Goal: Task Accomplishment & Management: Manage account settings

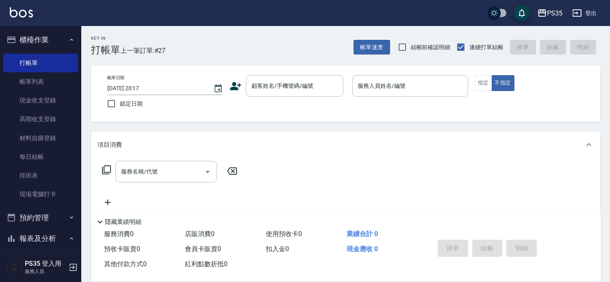
scroll to position [127, 0]
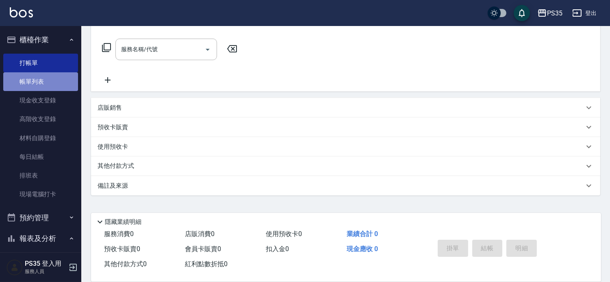
click at [51, 80] on link "帳單列表" at bounding box center [40, 81] width 75 height 19
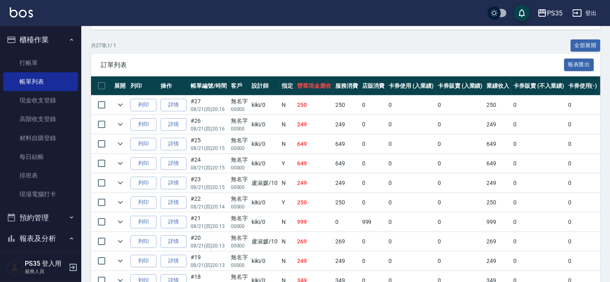
scroll to position [180, 0]
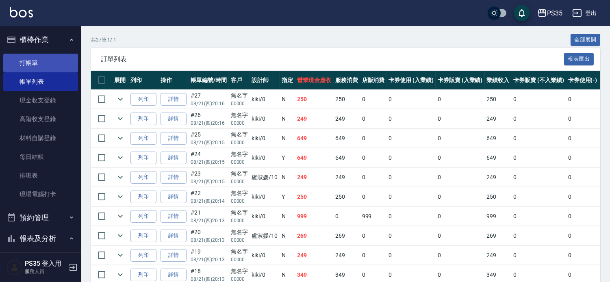
click at [15, 62] on link "打帳單" at bounding box center [40, 63] width 75 height 19
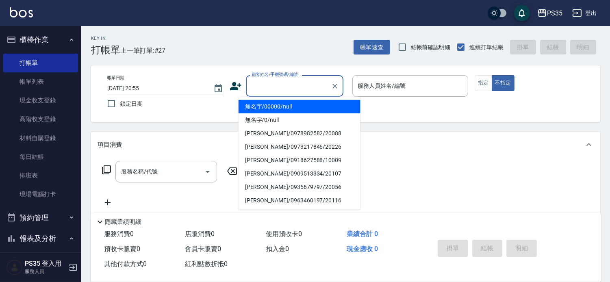
click at [258, 86] on input "顧客姓名/手機號碼/編號" at bounding box center [289, 86] width 78 height 14
type input "0"
type input "1"
type input "無名字/00000/null"
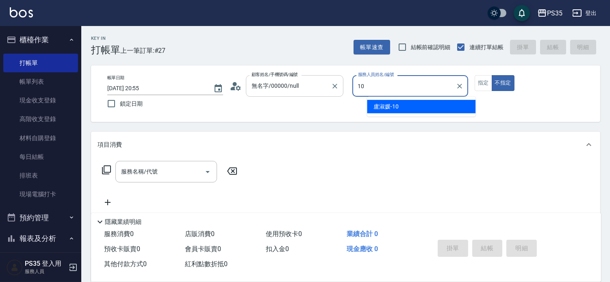
type input "10"
type button "false"
type input "[PERSON_NAME]-10"
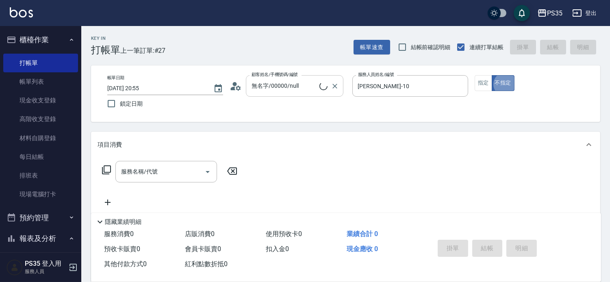
type input "無名字/0/null"
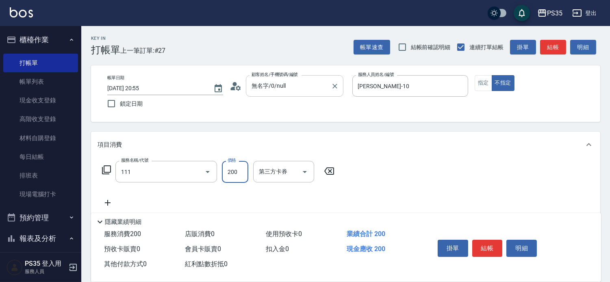
type input "200(111)"
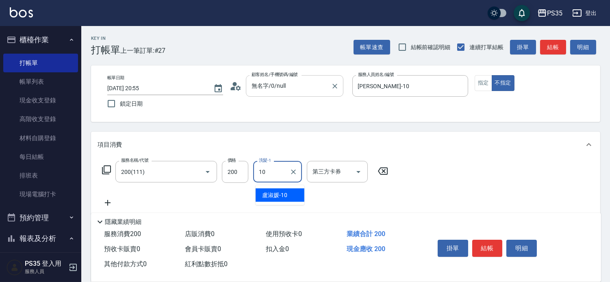
type input "[PERSON_NAME]-10"
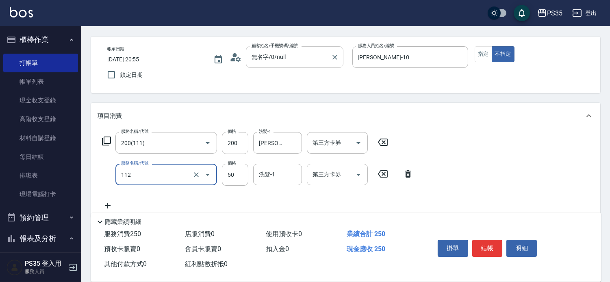
scroll to position [45, 0]
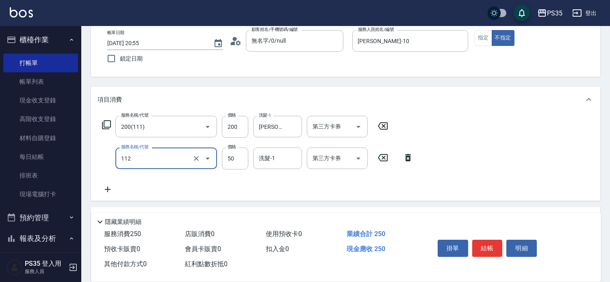
type input "精油50(112)"
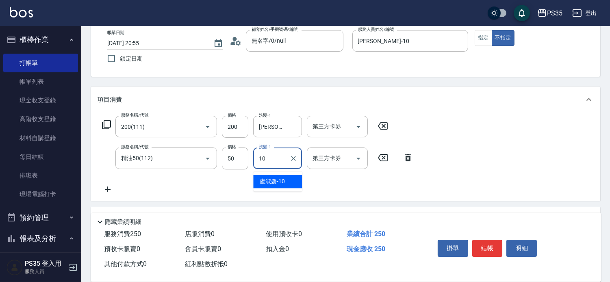
type input "[PERSON_NAME]-10"
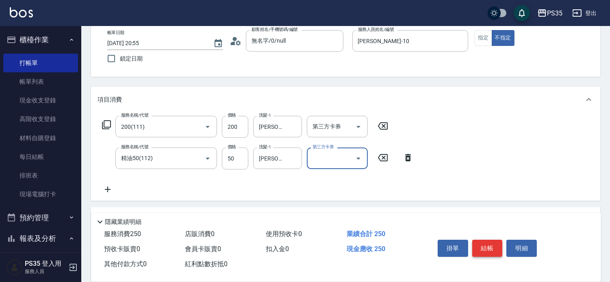
click at [491, 244] on button "結帳" at bounding box center [487, 248] width 30 height 17
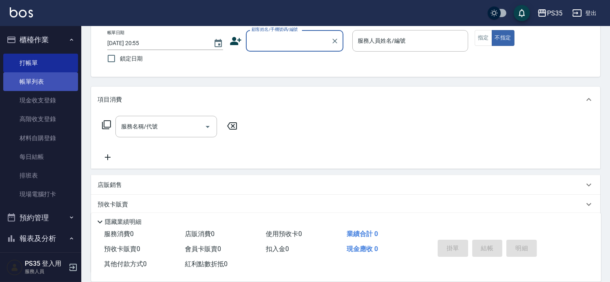
click at [34, 82] on link "帳單列表" at bounding box center [40, 81] width 75 height 19
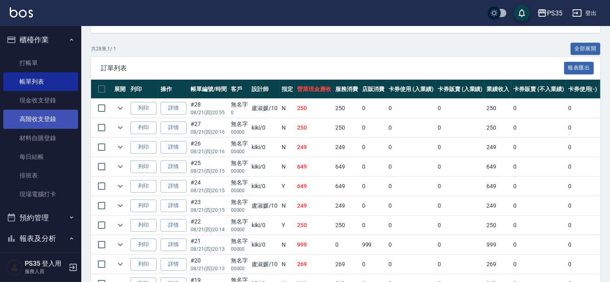
scroll to position [45, 0]
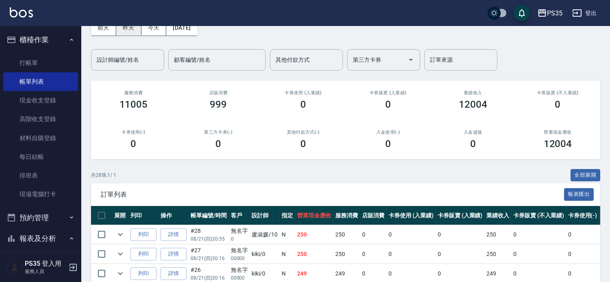
click at [131, 31] on button "昨天" at bounding box center [128, 27] width 25 height 15
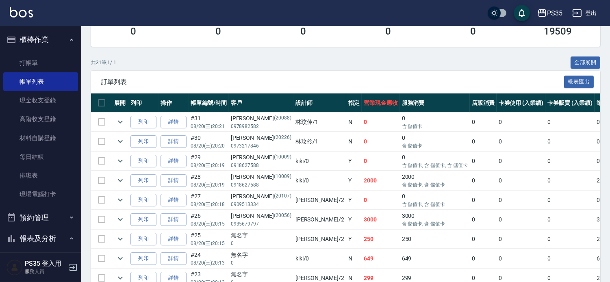
scroll to position [180, 0]
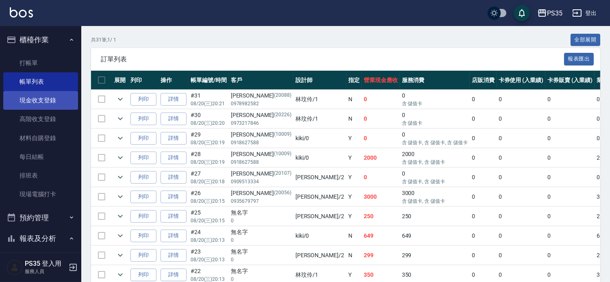
click at [33, 104] on link "現金收支登錄" at bounding box center [40, 100] width 75 height 19
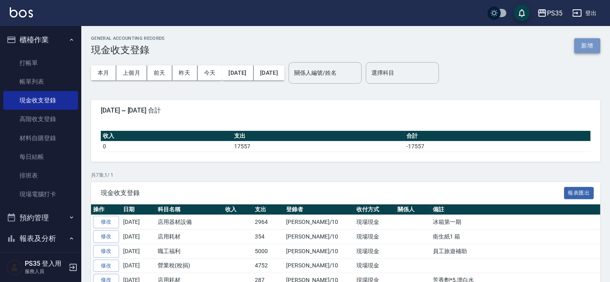
click at [583, 43] on button "新增" at bounding box center [587, 45] width 26 height 15
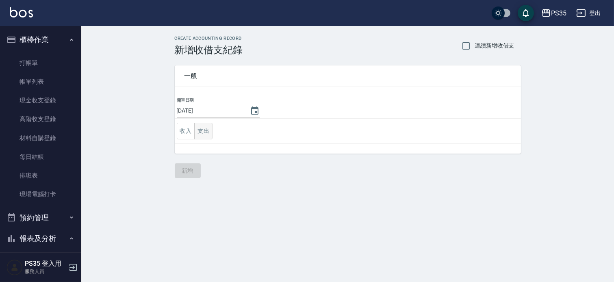
click at [205, 131] on button "支出" at bounding box center [203, 131] width 18 height 17
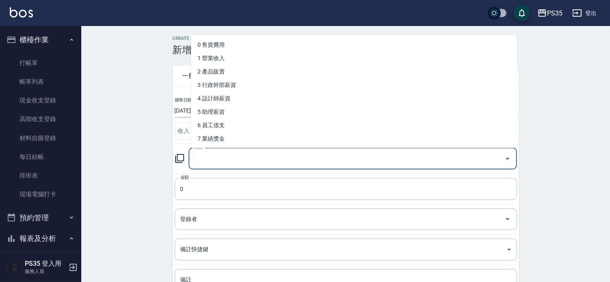
click at [218, 157] on input "科目" at bounding box center [346, 159] width 309 height 14
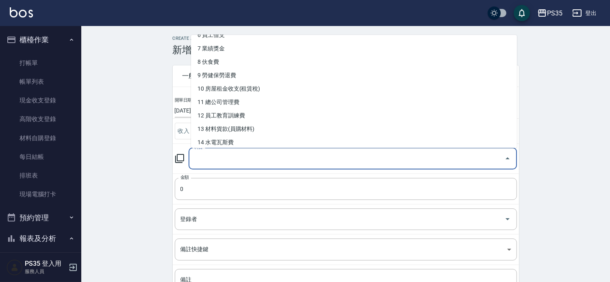
scroll to position [135, 0]
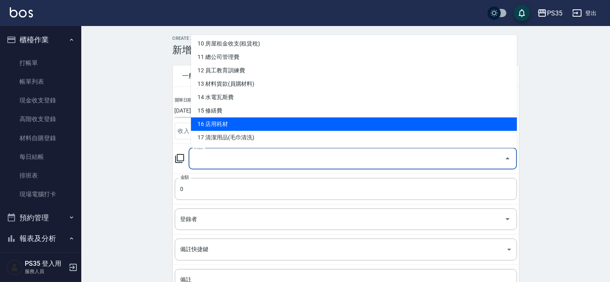
click at [238, 126] on li "16 店用耗材" at bounding box center [354, 123] width 326 height 13
type input "16 店用耗材"
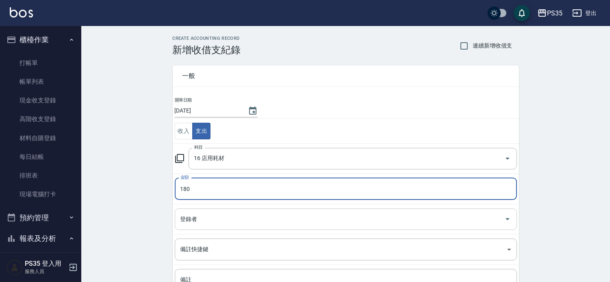
type input "180"
click at [213, 225] on input "登錄者" at bounding box center [339, 219] width 323 height 14
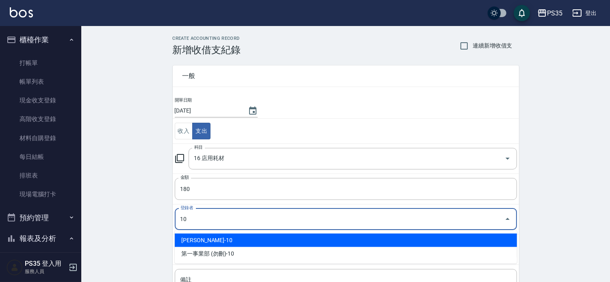
type input "[PERSON_NAME]-10"
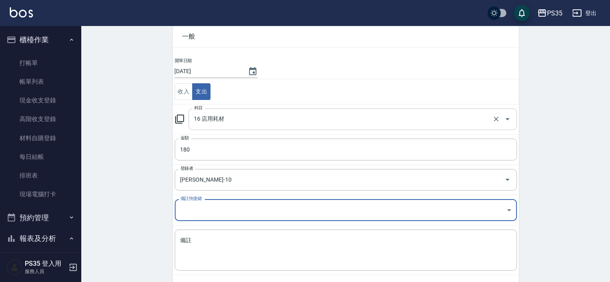
scroll to position [76, 0]
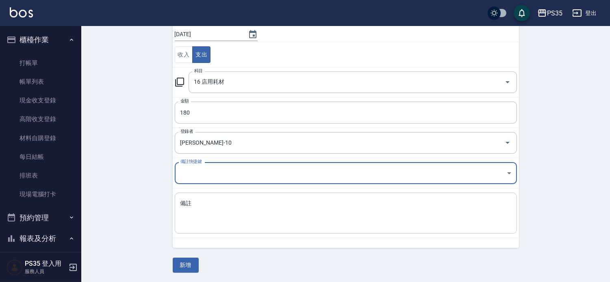
click at [198, 213] on textarea "備註" at bounding box center [345, 214] width 331 height 28
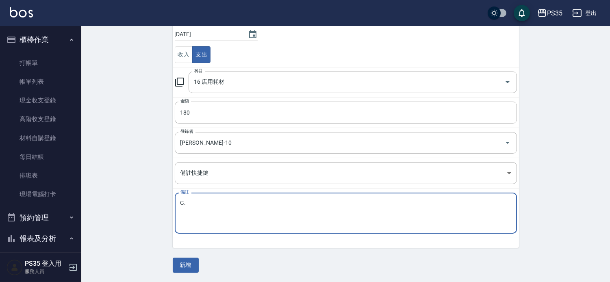
type textarea "G"
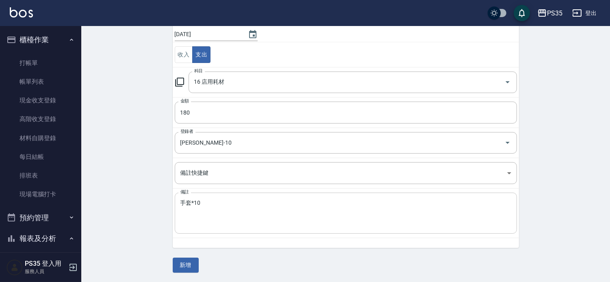
click at [180, 205] on div "手套*10 x 備註" at bounding box center [346, 213] width 342 height 41
click at [180, 201] on div "手套*1 x 備註" at bounding box center [346, 213] width 342 height 41
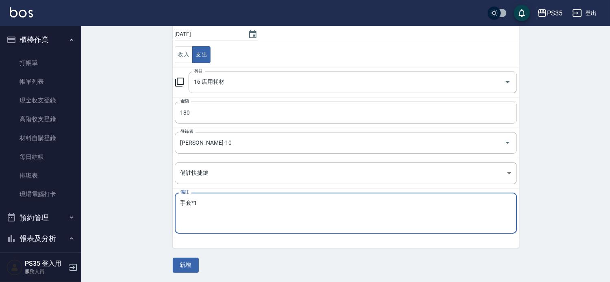
click at [180, 200] on textarea "手套*1" at bounding box center [345, 214] width 331 height 28
click at [244, 200] on textarea "手扒雞手套*1" at bounding box center [345, 214] width 331 height 28
type textarea "手扒雞手套*10"
click at [179, 265] on button "新增" at bounding box center [186, 265] width 26 height 15
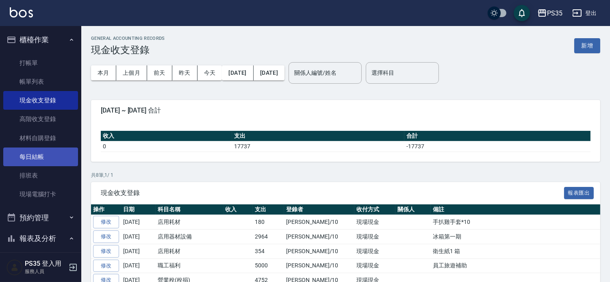
click at [26, 158] on link "每日結帳" at bounding box center [40, 157] width 75 height 19
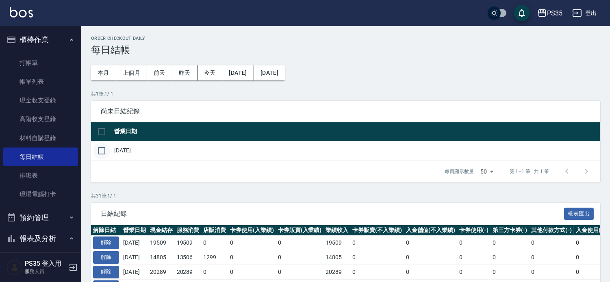
click at [104, 154] on input "checkbox" at bounding box center [101, 150] width 17 height 17
checkbox input "true"
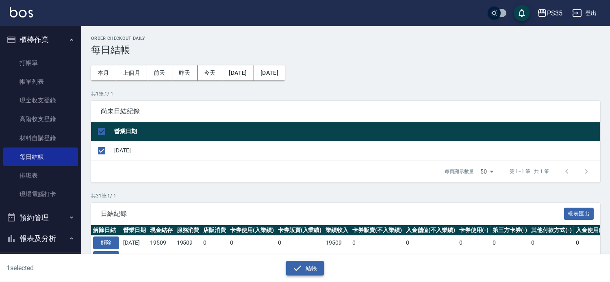
click at [302, 266] on icon "button" at bounding box center [298, 268] width 10 height 10
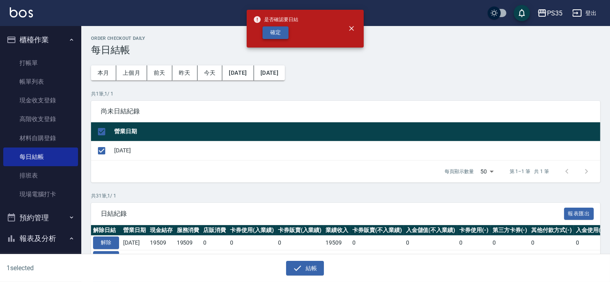
click at [271, 35] on button "確定" at bounding box center [276, 32] width 26 height 13
checkbox input "false"
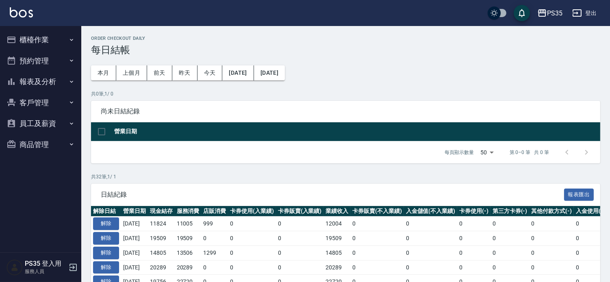
click at [33, 82] on button "報表及分析" at bounding box center [40, 81] width 75 height 21
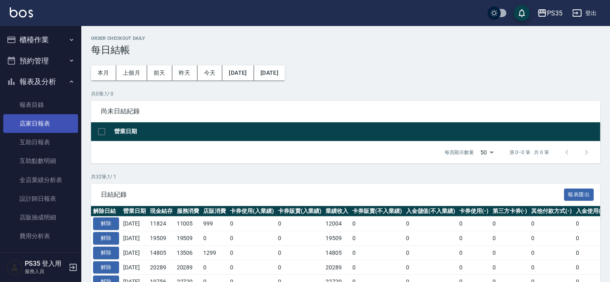
click at [31, 122] on link "店家日報表" at bounding box center [40, 123] width 75 height 19
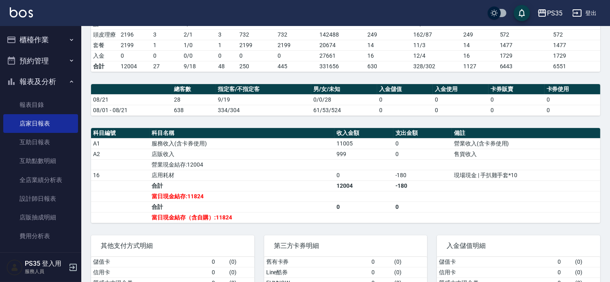
scroll to position [180, 0]
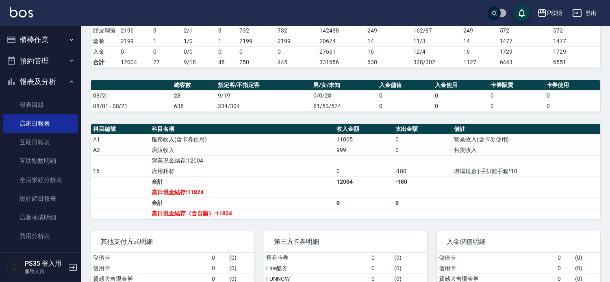
click at [40, 41] on button "櫃檯作業" at bounding box center [40, 39] width 75 height 21
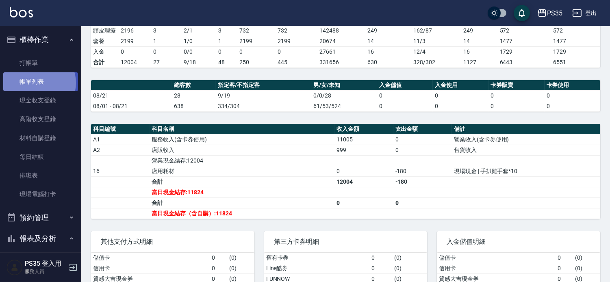
click at [38, 83] on link "帳單列表" at bounding box center [40, 81] width 75 height 19
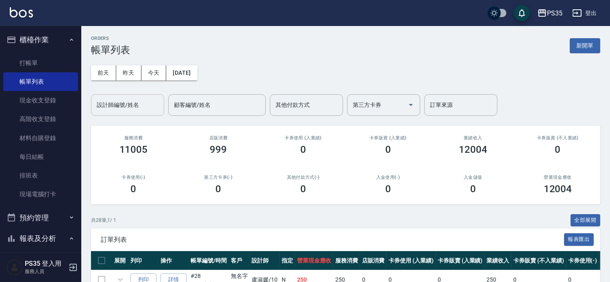
click at [127, 105] on div "設計師編號/姓名 設計師編號/姓名" at bounding box center [127, 105] width 73 height 22
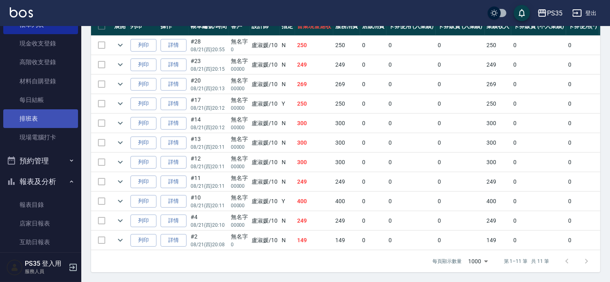
scroll to position [180, 0]
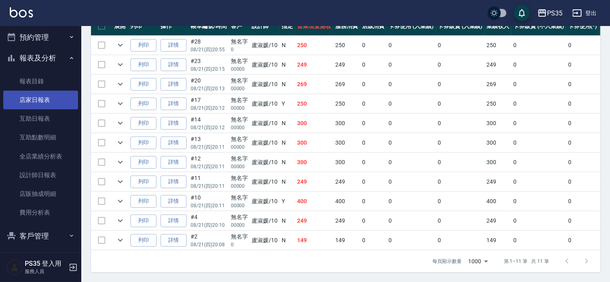
type input "[PERSON_NAME]-10"
click at [41, 104] on link "店家日報表" at bounding box center [40, 100] width 75 height 19
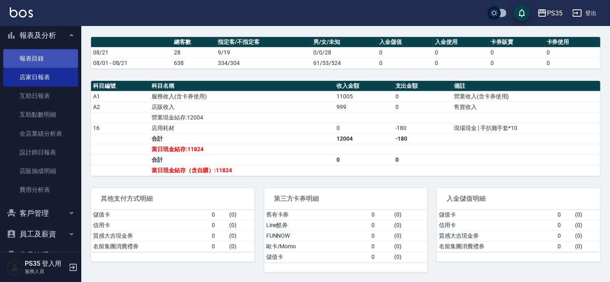
scroll to position [226, 0]
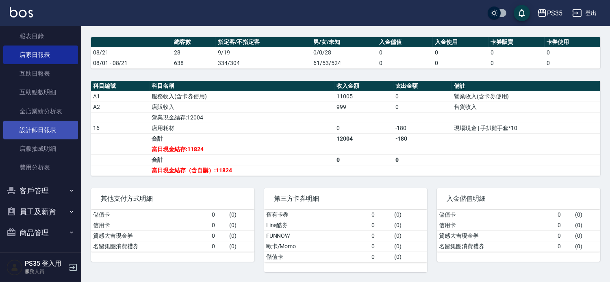
click at [38, 128] on link "設計師日報表" at bounding box center [40, 130] width 75 height 19
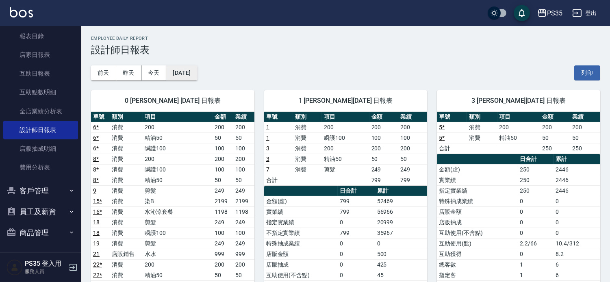
click at [190, 74] on button "[DATE]" at bounding box center [181, 72] width 31 height 15
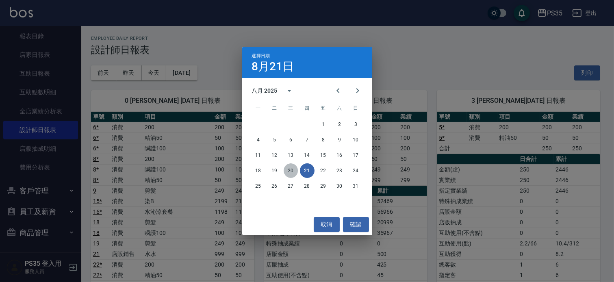
click at [291, 169] on button "20" at bounding box center [291, 170] width 15 height 15
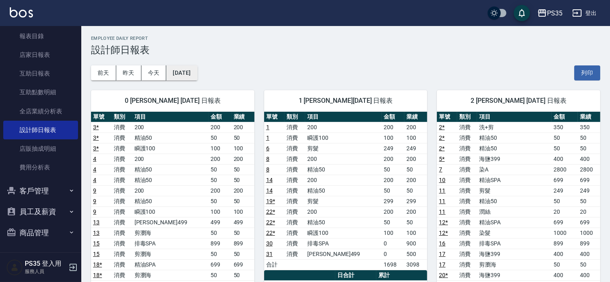
click at [180, 67] on button "[DATE]" at bounding box center [181, 72] width 31 height 15
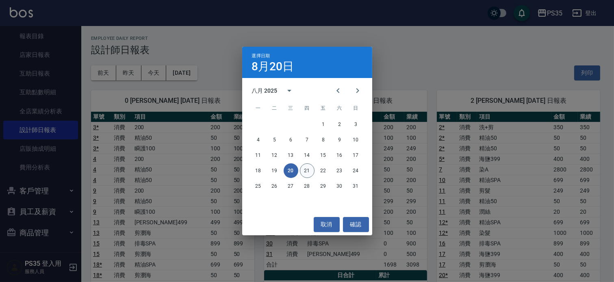
click at [305, 167] on button "21" at bounding box center [307, 170] width 15 height 15
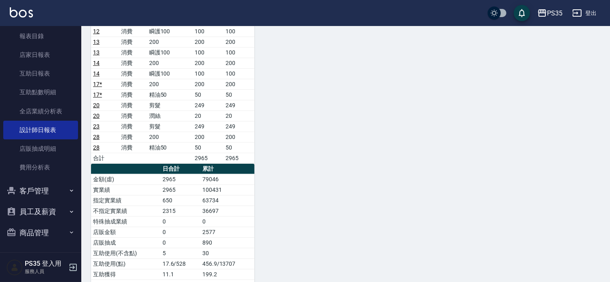
scroll to position [677, 0]
